Goal: Task Accomplishment & Management: Use online tool/utility

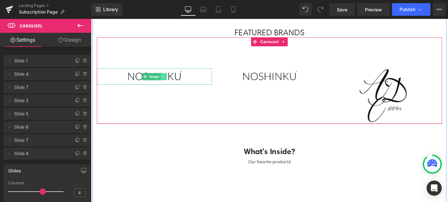
click at [171, 79] on link at bounding box center [168, 81] width 7 height 8
click at [156, 86] on img at bounding box center [158, 80] width 61 height 17
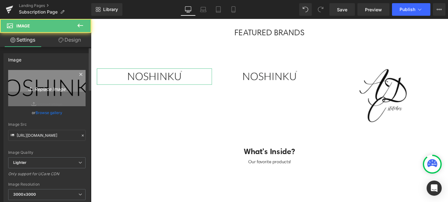
scroll to position [0, 331]
click at [41, 85] on icon "Replace Image" at bounding box center [47, 88] width 50 height 8
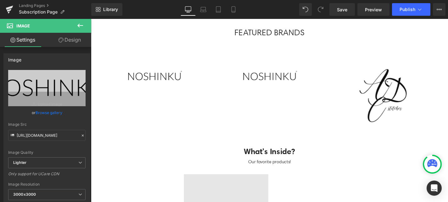
scroll to position [0, 0]
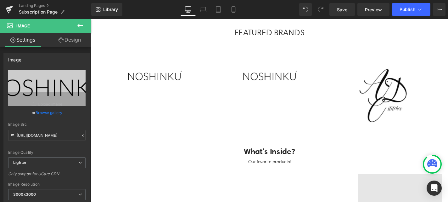
type input "C:\fakepath\Logos.jpeg"
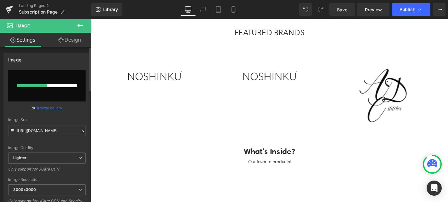
scroll to position [0, 331]
type input "[URL][DOMAIN_NAME]"
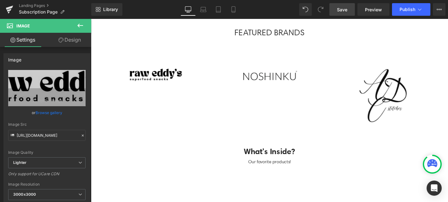
click at [347, 5] on link "Save" at bounding box center [343, 9] width 26 height 13
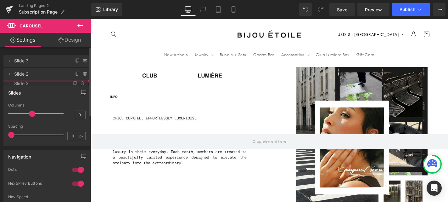
drag, startPoint x: 38, startPoint y: 60, endPoint x: 33, endPoint y: 83, distance: 23.3
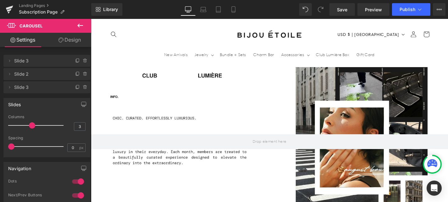
scroll to position [682, 0]
click at [344, 12] on span "Save" at bounding box center [342, 9] width 10 height 7
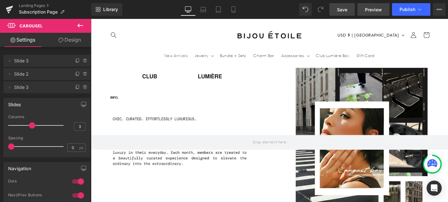
click at [368, 11] on span "Preview" at bounding box center [373, 9] width 17 height 7
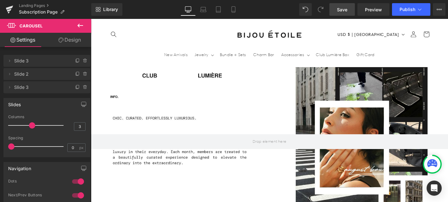
scroll to position [265, 0]
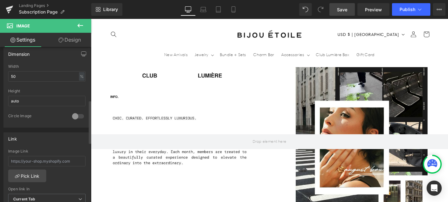
scroll to position [193, 0]
click at [70, 161] on input "text" at bounding box center [46, 159] width 77 height 10
paste input "[URL][DOMAIN_NAME]"
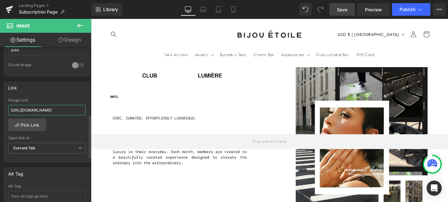
type input "[URL][DOMAIN_NAME]"
click at [76, 168] on div "Alt Tag" at bounding box center [47, 173] width 86 height 12
click at [345, 9] on span "Save" at bounding box center [342, 9] width 10 height 7
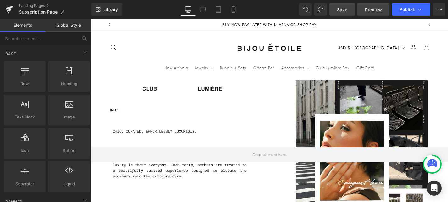
click at [376, 6] on link "Preview" at bounding box center [374, 9] width 32 height 13
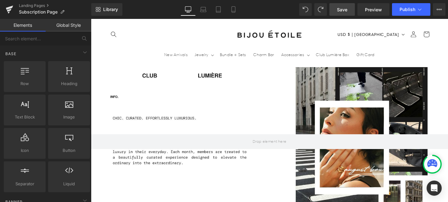
scroll to position [0, 331]
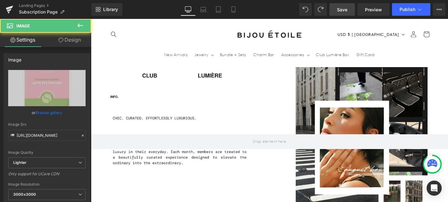
scroll to position [0, 0]
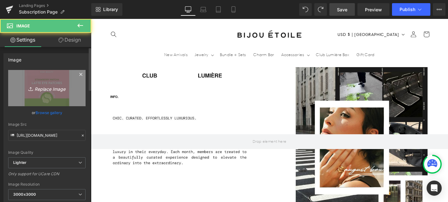
click at [45, 90] on icon "Replace Image" at bounding box center [47, 88] width 50 height 8
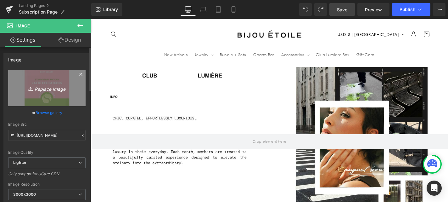
scroll to position [0, 331]
type input "C:\fakepath\1.png"
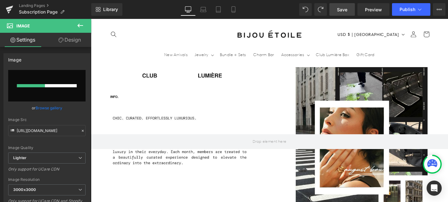
scroll to position [0, 0]
type input "[URL][DOMAIN_NAME]"
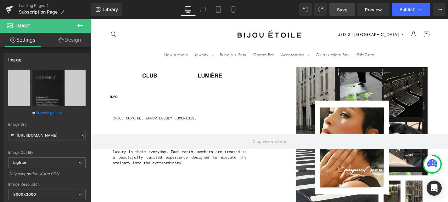
scroll to position [0, 331]
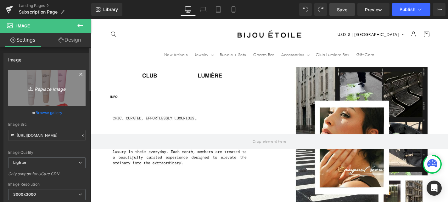
click at [61, 84] on icon "Replace Image" at bounding box center [47, 88] width 50 height 8
type input "C:\fakepath\2.png"
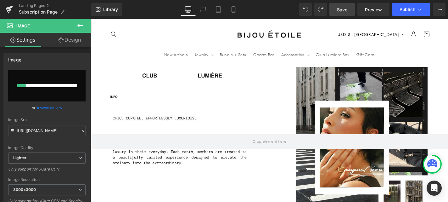
scroll to position [0, 331]
type input "[URL][DOMAIN_NAME]"
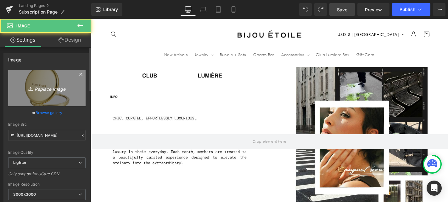
click at [39, 89] on icon "Replace Image" at bounding box center [47, 88] width 50 height 8
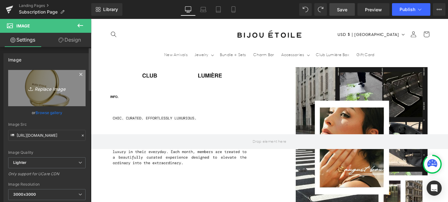
scroll to position [0, 331]
type input "C:\fakepath\3.png"
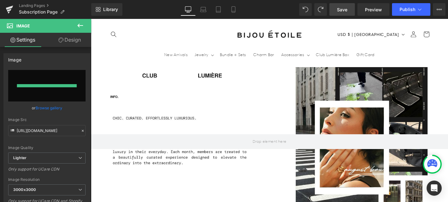
type input "[URL][DOMAIN_NAME]"
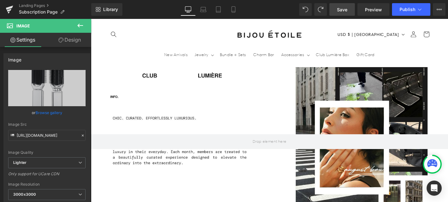
scroll to position [0, 0]
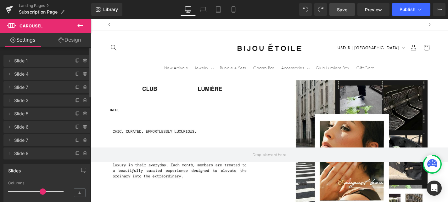
scroll to position [0, 0]
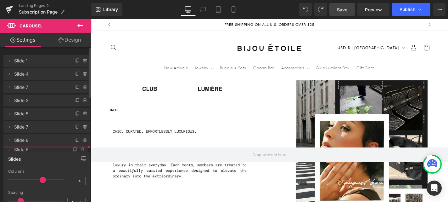
drag, startPoint x: 48, startPoint y: 125, endPoint x: 37, endPoint y: 151, distance: 27.9
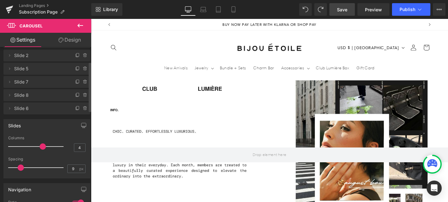
scroll to position [46, 0]
click at [38, 110] on span "Slide 6" at bounding box center [40, 108] width 53 height 12
click at [40, 112] on span "Slide 6" at bounding box center [40, 108] width 53 height 12
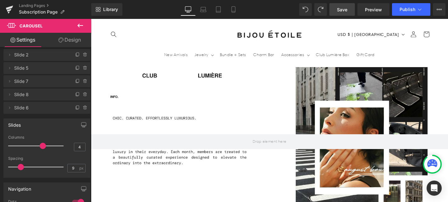
scroll to position [466, 0]
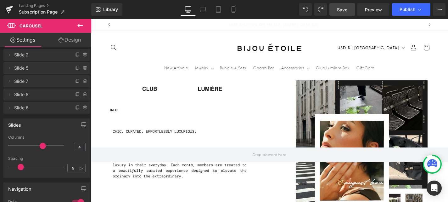
scroll to position [0, 331]
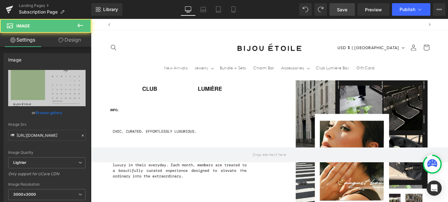
scroll to position [0, 0]
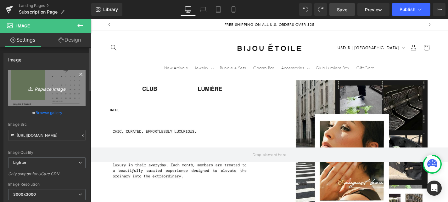
click at [45, 88] on icon "Replace Image" at bounding box center [47, 88] width 50 height 8
type input "C:\fakepath\7.png"
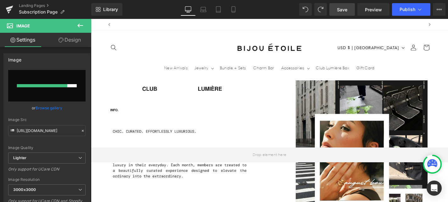
scroll to position [0, 331]
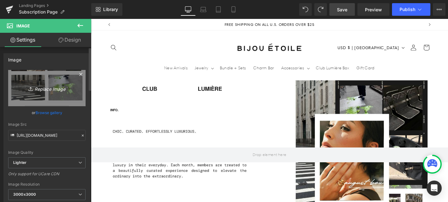
click at [55, 87] on icon "Replace Image" at bounding box center [47, 88] width 50 height 8
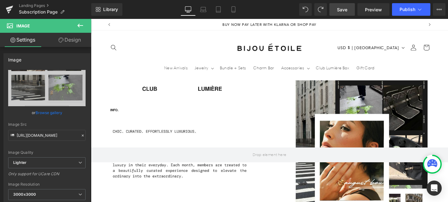
type input "C:\fakepath\6.png"
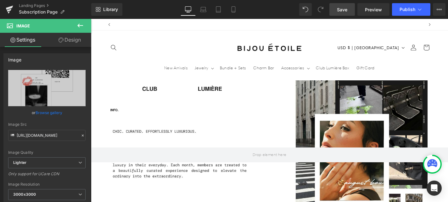
click at [344, 9] on span "Save" at bounding box center [342, 9] width 10 height 7
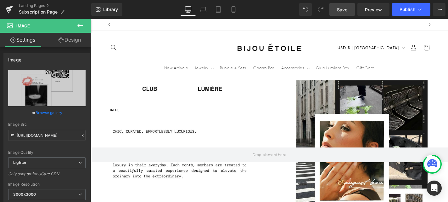
scroll to position [0, 331]
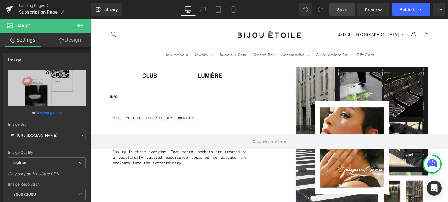
scroll to position [418, 0]
click at [349, 8] on link "Save" at bounding box center [343, 9] width 26 height 13
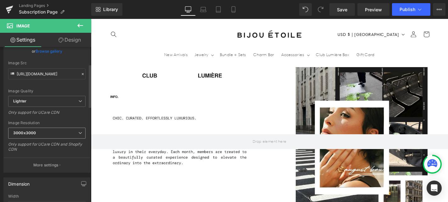
scroll to position [0, 0]
click at [59, 132] on span "3000x3000" at bounding box center [46, 133] width 77 height 11
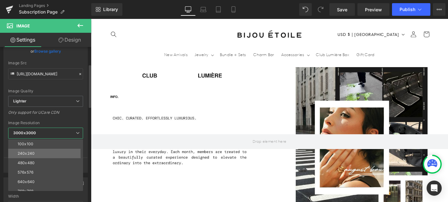
click at [60, 149] on li "240x240" at bounding box center [47, 153] width 78 height 9
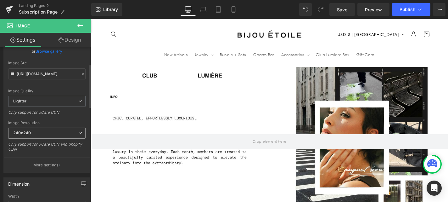
click at [59, 131] on span "240x240" at bounding box center [46, 133] width 77 height 11
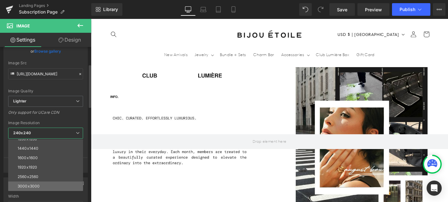
click at [52, 187] on li "3000x3000" at bounding box center [47, 185] width 78 height 9
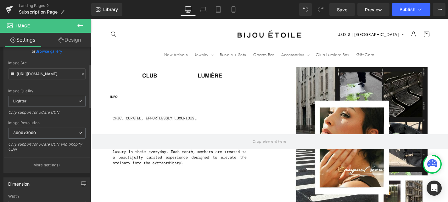
click at [81, 148] on div "Only support for UCare CDN and Shopify CDN" at bounding box center [46, 149] width 77 height 14
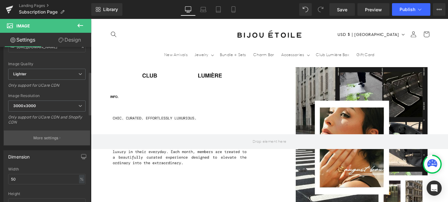
click at [56, 137] on p "More settings" at bounding box center [45, 138] width 25 height 6
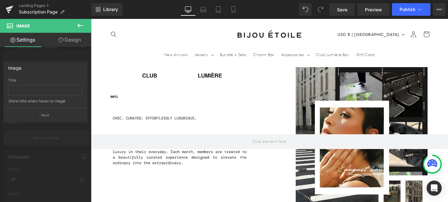
click at [56, 137] on div at bounding box center [45, 112] width 91 height 186
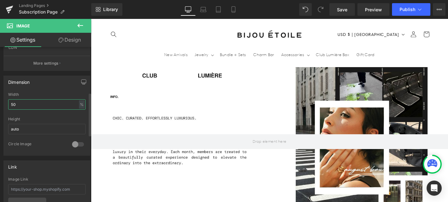
click at [57, 104] on input "50" at bounding box center [46, 104] width 77 height 10
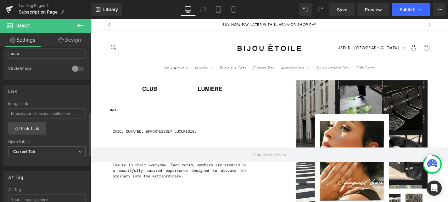
scroll to position [228, 0]
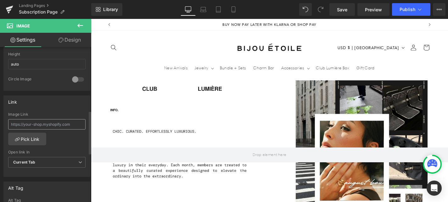
click at [54, 125] on input "text" at bounding box center [46, 124] width 77 height 10
type input "[URL][DOMAIN_NAME]"
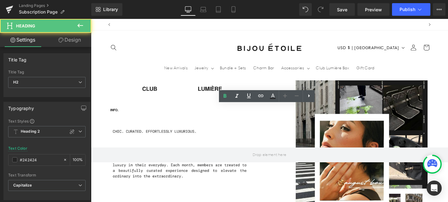
scroll to position [0, 331]
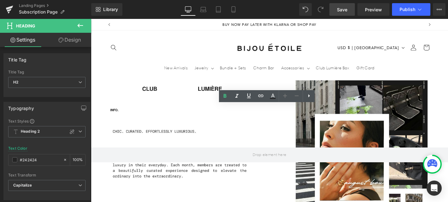
click at [347, 14] on link "Save" at bounding box center [343, 9] width 26 height 13
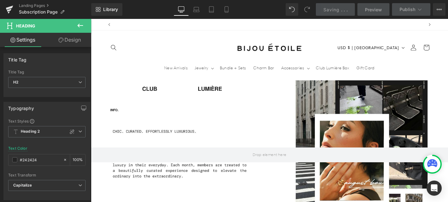
scroll to position [0, 0]
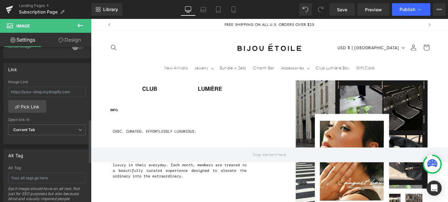
scroll to position [259, 0]
click at [48, 97] on input "text" at bounding box center [46, 93] width 77 height 10
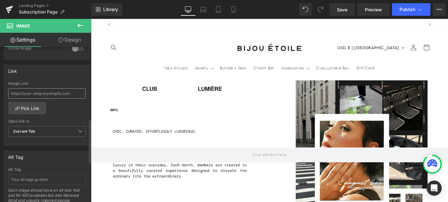
scroll to position [0, 331]
type input "[URL][DOMAIN_NAME]"
click at [91, 19] on div at bounding box center [91, 19] width 0 height 0
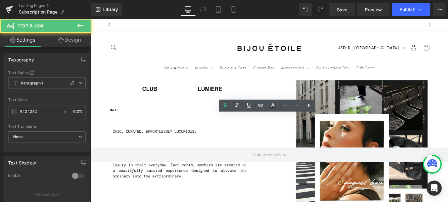
scroll to position [0, 0]
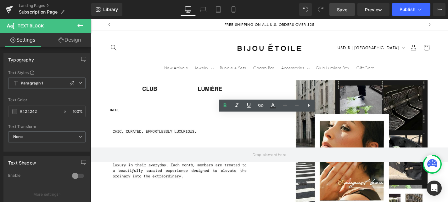
click at [340, 11] on span "Save" at bounding box center [342, 9] width 10 height 7
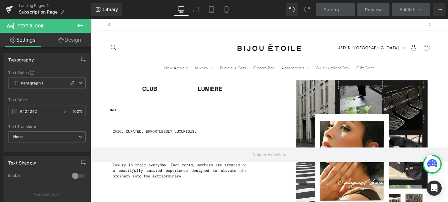
scroll to position [0, 331]
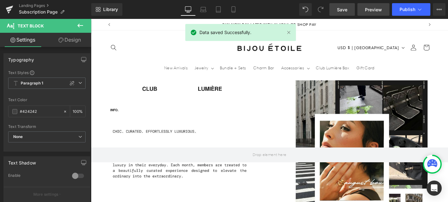
click at [370, 12] on span "Preview" at bounding box center [373, 9] width 17 height 7
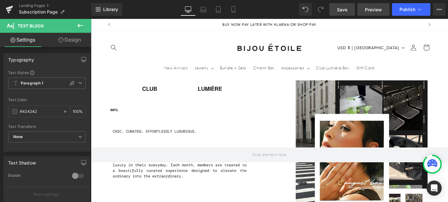
click at [380, 9] on span "Preview" at bounding box center [373, 9] width 17 height 7
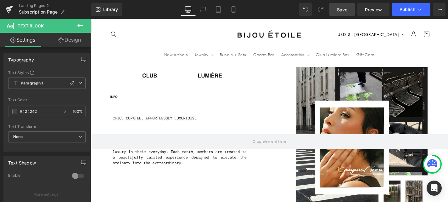
scroll to position [444, 0]
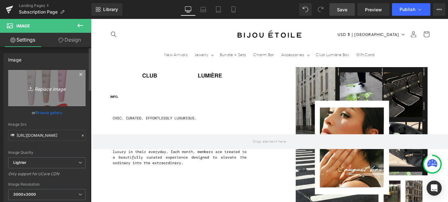
click at [52, 90] on icon "Replace Image" at bounding box center [47, 88] width 50 height 8
type input "C:\fakepath\BIJOU ETOILE (1).png"
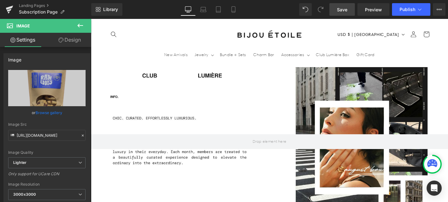
scroll to position [0, 0]
click at [335, 14] on link "Save" at bounding box center [343, 9] width 26 height 13
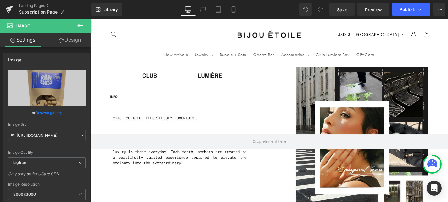
scroll to position [0, 0]
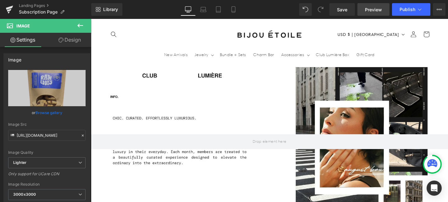
scroll to position [0, 0]
click at [372, 13] on link "Preview" at bounding box center [374, 9] width 32 height 13
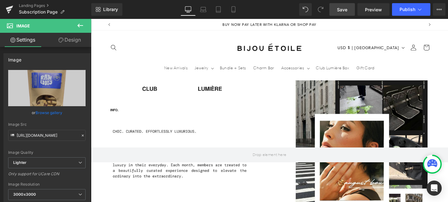
click at [339, 7] on span "Save" at bounding box center [342, 9] width 10 height 7
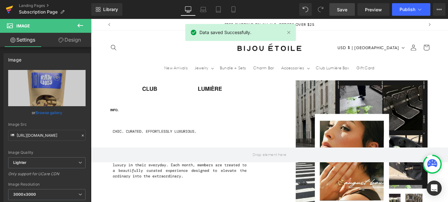
click at [8, 12] on icon at bounding box center [9, 12] width 2 height 2
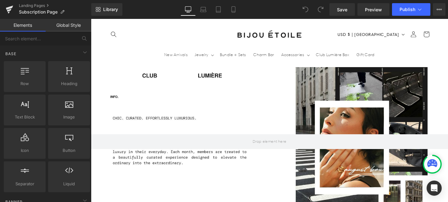
scroll to position [0, 331]
click at [232, 9] on icon at bounding box center [233, 9] width 6 height 6
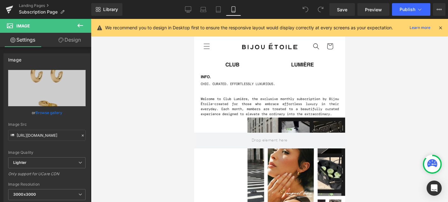
scroll to position [0, 115]
drag, startPoint x: 258, startPoint y: 129, endPoint x: 256, endPoint y: 138, distance: 9.7
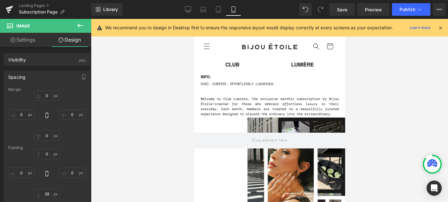
scroll to position [0, 0]
type input "22px"
drag, startPoint x: 241, startPoint y: 77, endPoint x: 241, endPoint y: 84, distance: 6.9
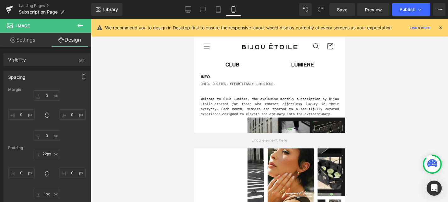
type input "0px"
drag, startPoint x: 242, startPoint y: 190, endPoint x: 242, endPoint y: 181, distance: 9.1
type input "27px"
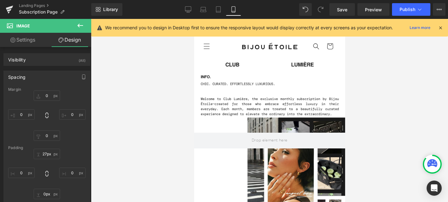
scroll to position [0, 115]
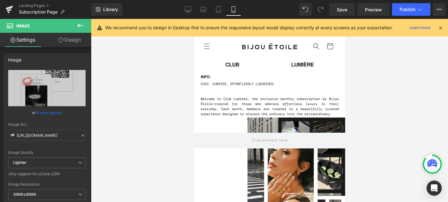
scroll to position [0, 0]
drag, startPoint x: 309, startPoint y: 77, endPoint x: 305, endPoint y: 87, distance: 11.5
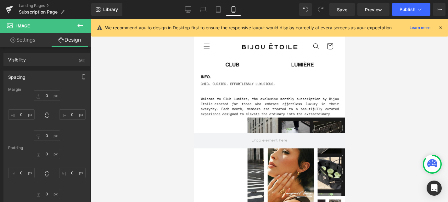
scroll to position [0, 115]
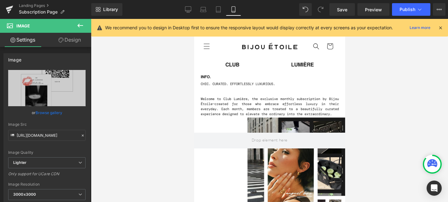
drag, startPoint x: 307, startPoint y: 43, endPoint x: 304, endPoint y: 52, distance: 8.8
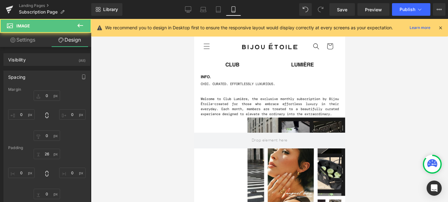
click at [361, 87] on div at bounding box center [269, 110] width 357 height 183
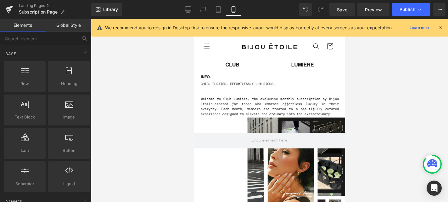
scroll to position [0, 0]
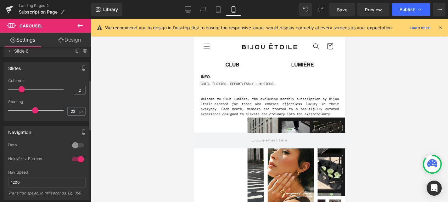
scroll to position [103, 0]
drag, startPoint x: 20, startPoint y: 92, endPoint x: 23, endPoint y: 92, distance: 3.8
click at [23, 92] on div at bounding box center [37, 88] width 52 height 13
type input "3"
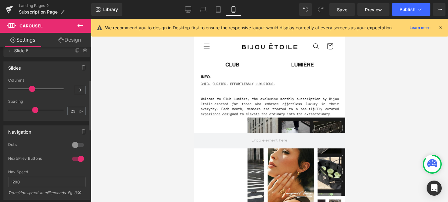
scroll to position [0, 0]
drag, startPoint x: 23, startPoint y: 89, endPoint x: 30, endPoint y: 88, distance: 6.7
click at [30, 88] on span at bounding box center [32, 89] width 6 height 6
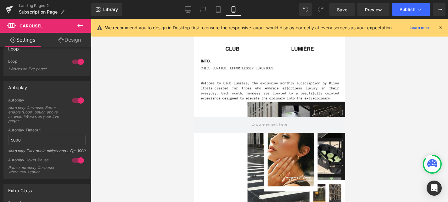
scroll to position [432, 0]
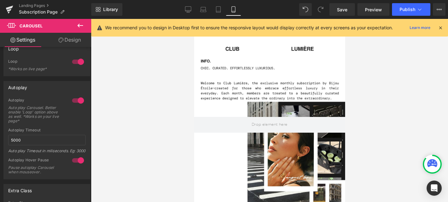
scroll to position [285, 0]
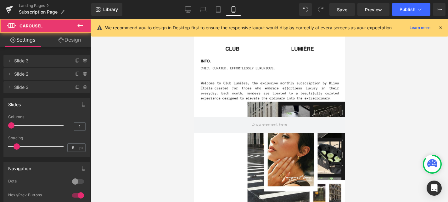
drag, startPoint x: 315, startPoint y: 91, endPoint x: 315, endPoint y: 100, distance: 8.8
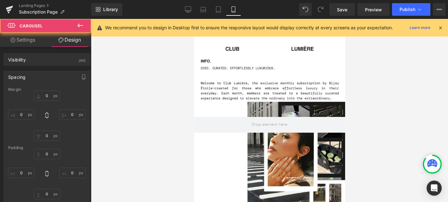
type input "0"
type input "40.3747"
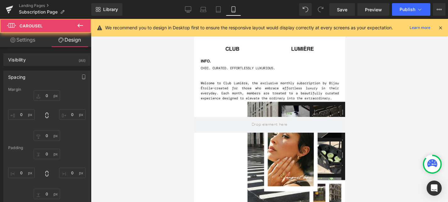
type input "0"
type input "7"
type input "0"
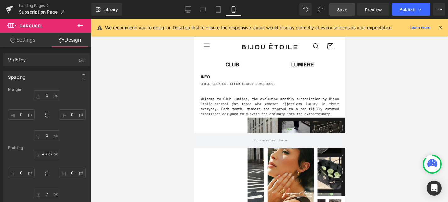
click at [342, 12] on span "Save" at bounding box center [342, 9] width 10 height 7
